Goal: Go to known website: Go to known website

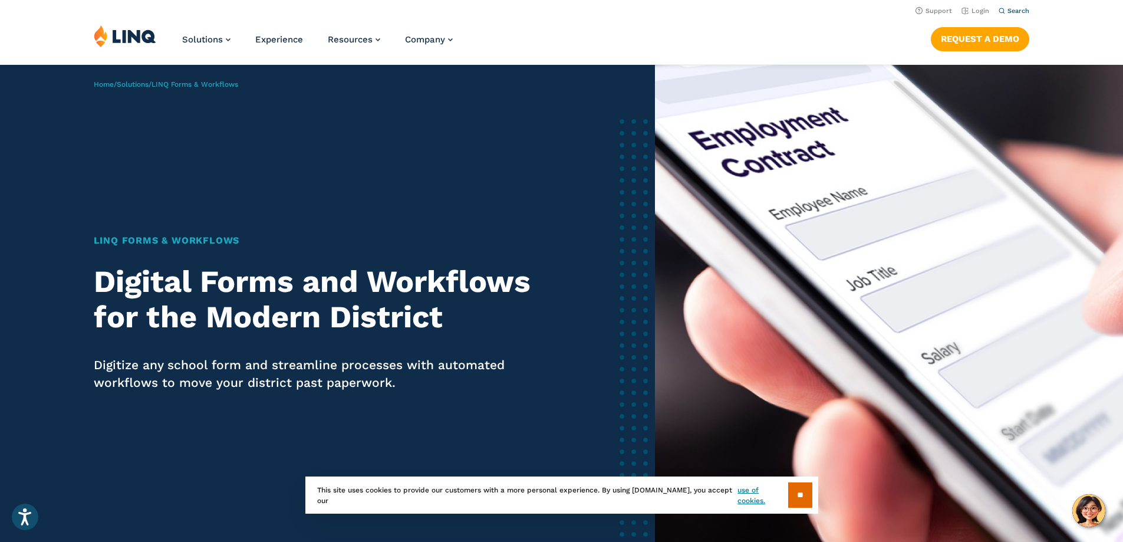
click at [1008, 7] on span "Search" at bounding box center [1018, 11] width 22 height 8
click at [970, 6] on li "Login" at bounding box center [975, 10] width 28 height 13
click at [973, 10] on link "Login" at bounding box center [975, 11] width 28 height 8
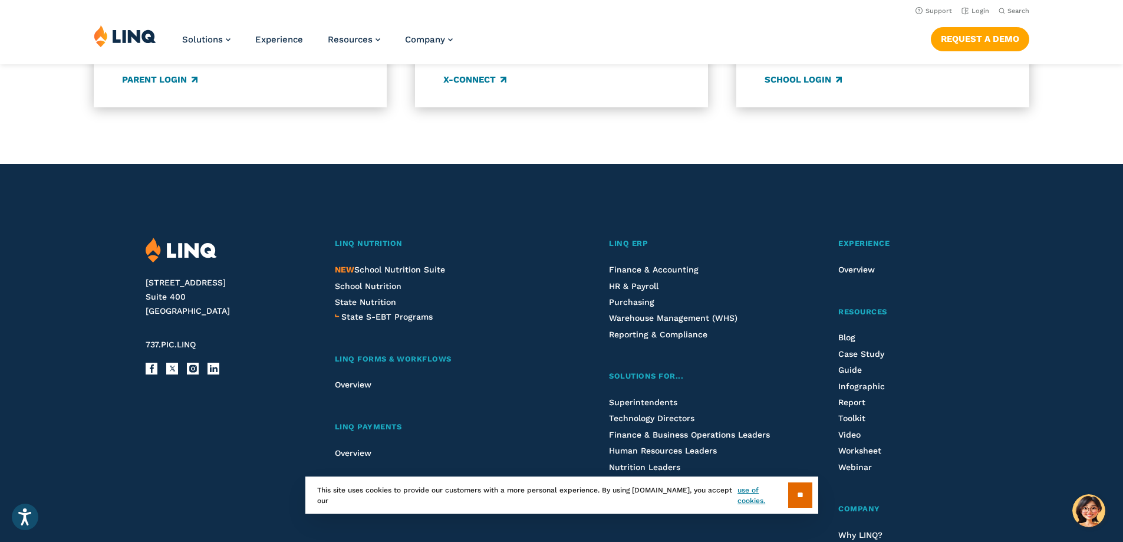
scroll to position [927, 0]
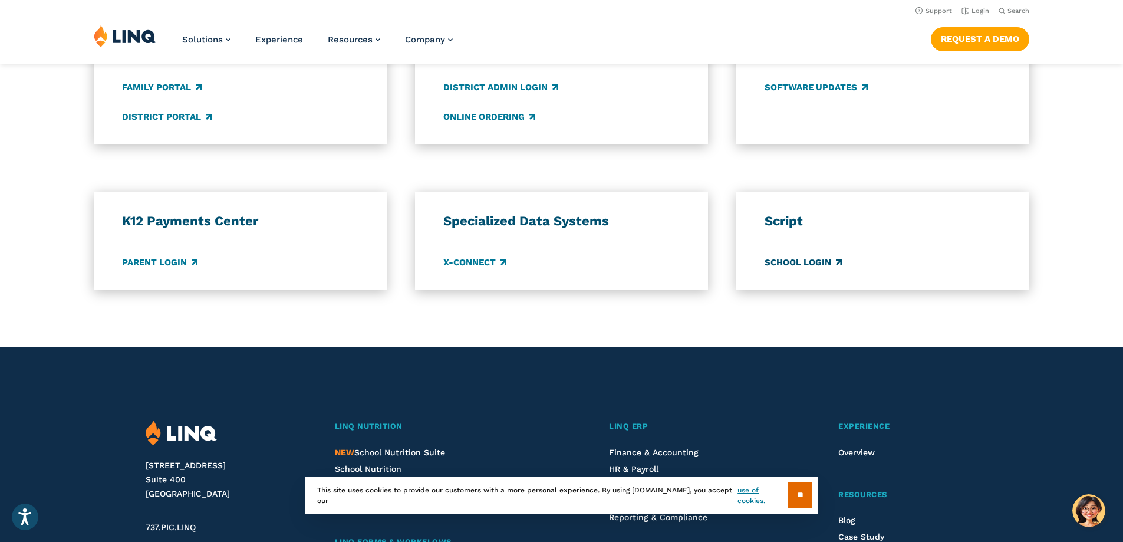
click at [786, 262] on link "School Login" at bounding box center [803, 262] width 77 height 13
